Goal: Information Seeking & Learning: Learn about a topic

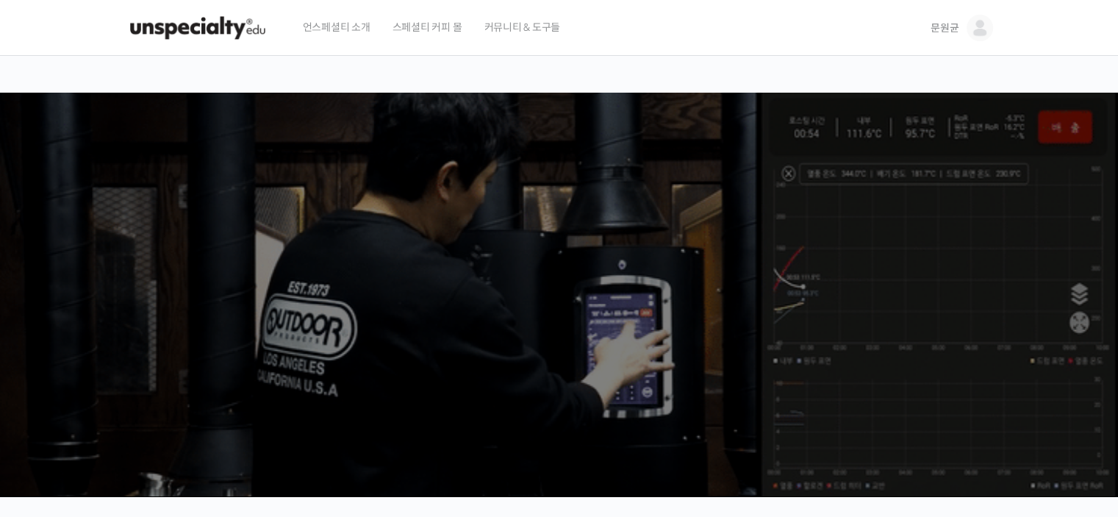
click at [942, 26] on span "문원균" at bounding box center [945, 27] width 28 height 13
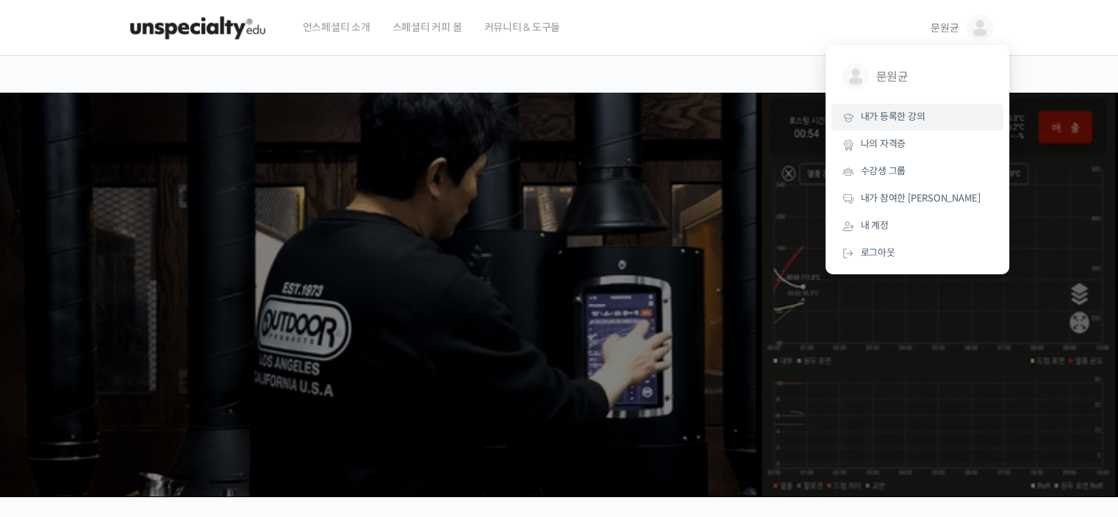
click at [892, 123] on link "내가 등록한 강의" at bounding box center [917, 117] width 172 height 27
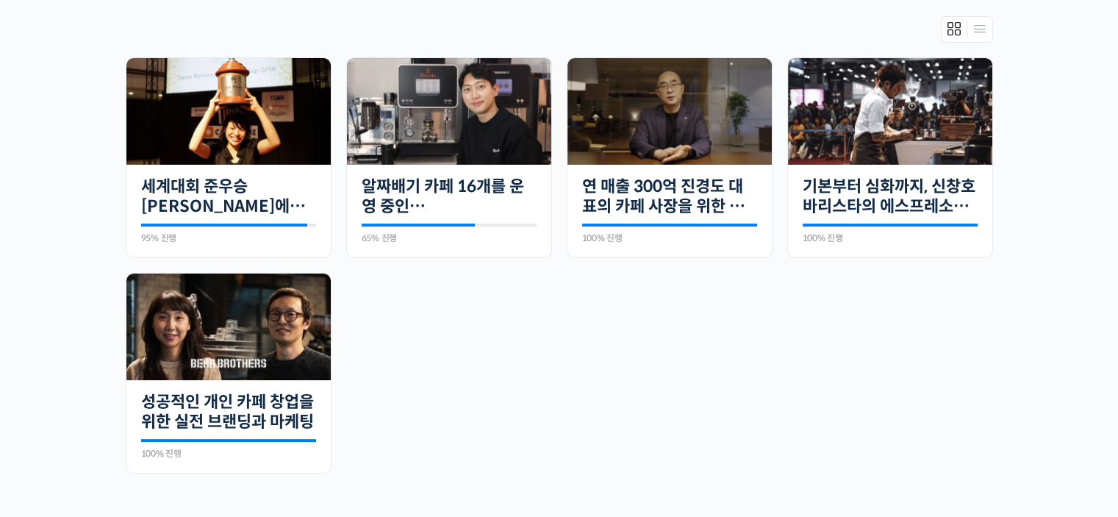
scroll to position [294, 0]
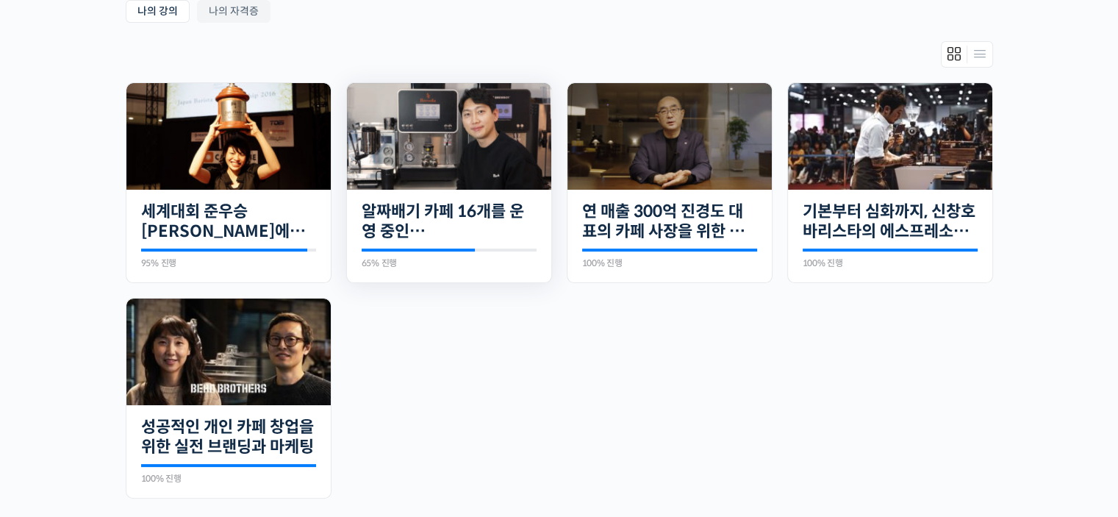
click at [414, 97] on img at bounding box center [449, 136] width 204 height 107
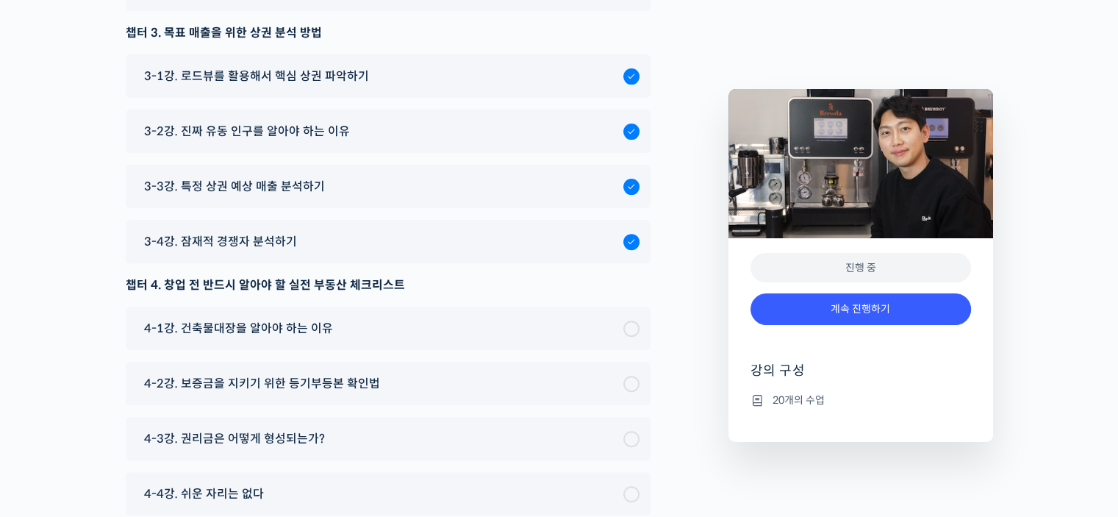
scroll to position [5698, 0]
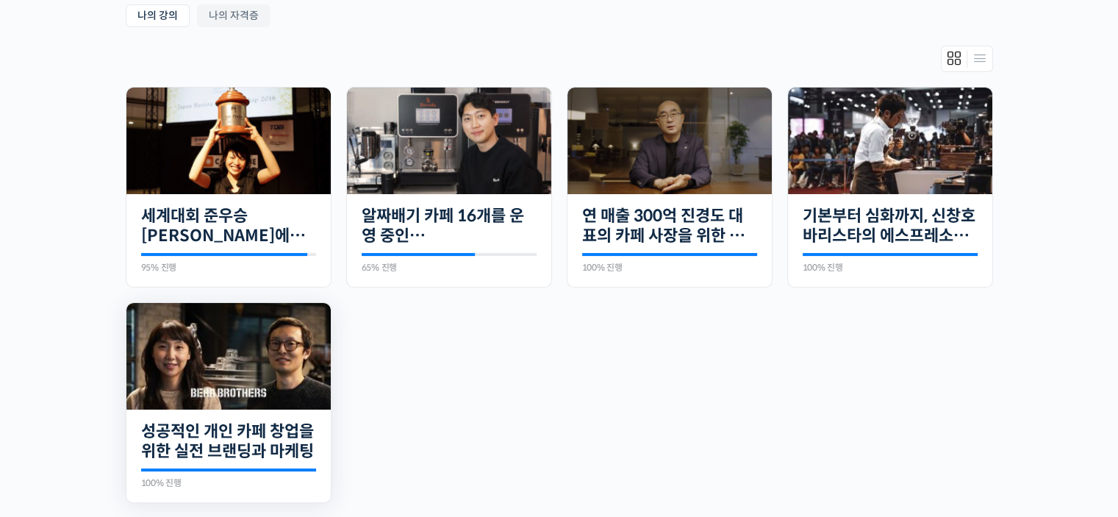
click at [228, 355] on img at bounding box center [228, 356] width 204 height 107
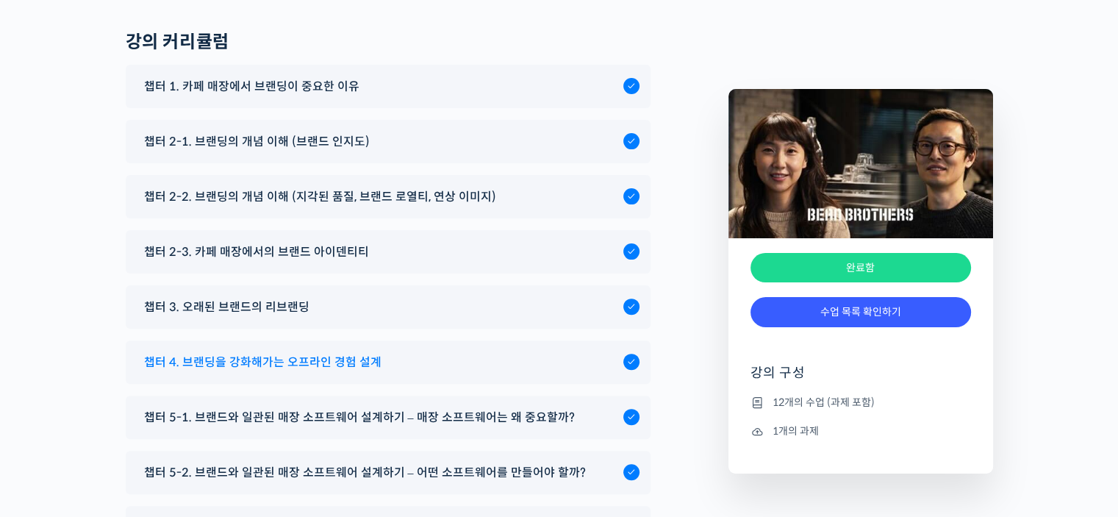
scroll to position [5830, 0]
